Goal: Task Accomplishment & Management: Manage account settings

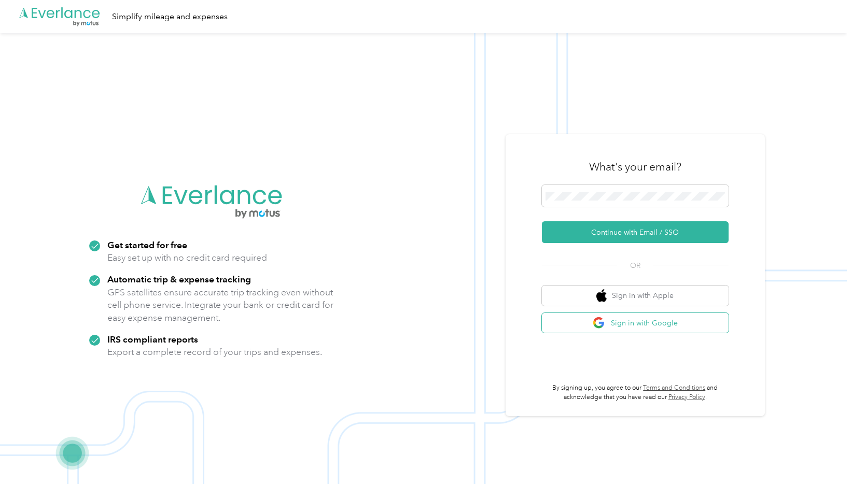
click at [583, 328] on button "Sign in with Google" at bounding box center [635, 323] width 187 height 20
